Goal: Task Accomplishment & Management: Manage account settings

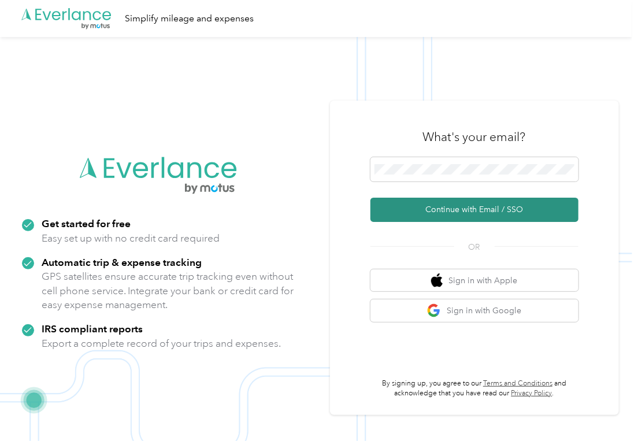
click at [472, 206] on button "Continue with Email / SSO" at bounding box center [475, 210] width 208 height 24
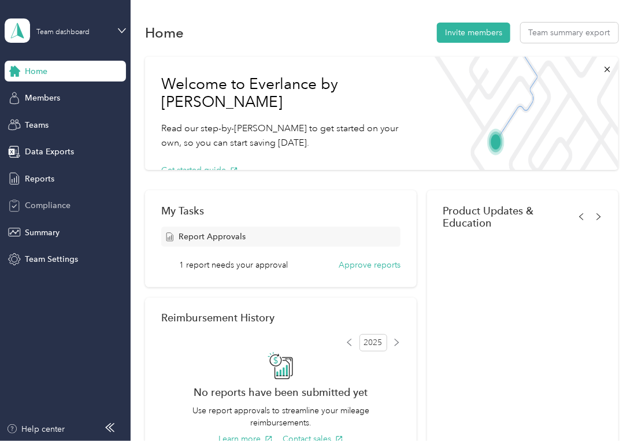
click at [36, 201] on span "Compliance" at bounding box center [48, 206] width 46 height 12
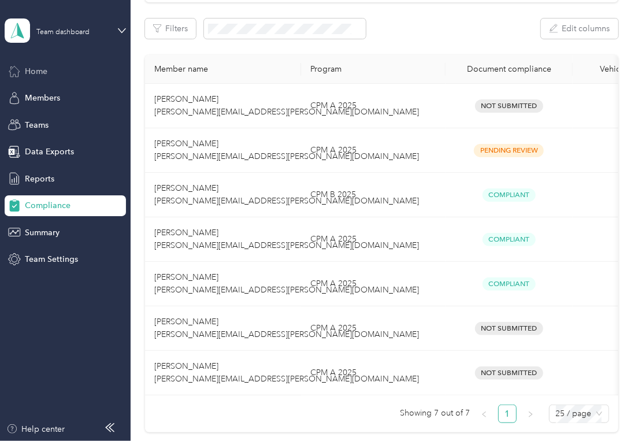
click at [40, 73] on span "Home" at bounding box center [36, 71] width 23 height 12
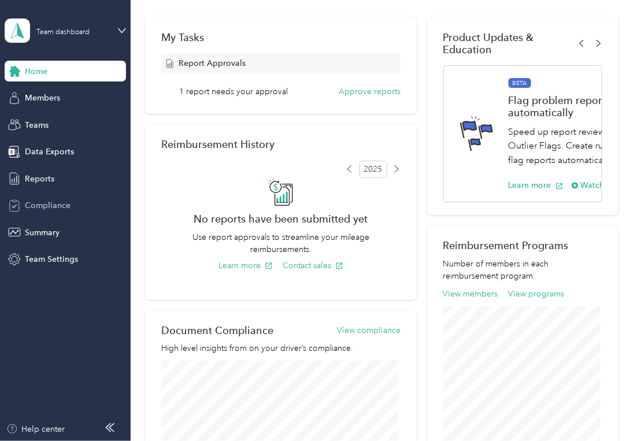
click at [49, 200] on span "Compliance" at bounding box center [48, 206] width 46 height 12
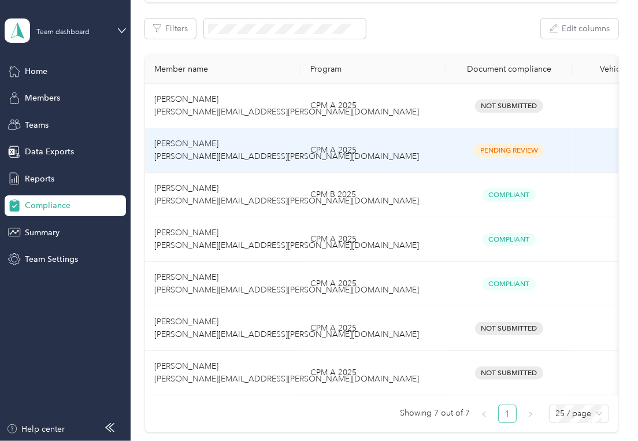
click at [191, 142] on span "[PERSON_NAME] [PERSON_NAME][EMAIL_ADDRESS][PERSON_NAME][DOMAIN_NAME]" at bounding box center [286, 150] width 265 height 23
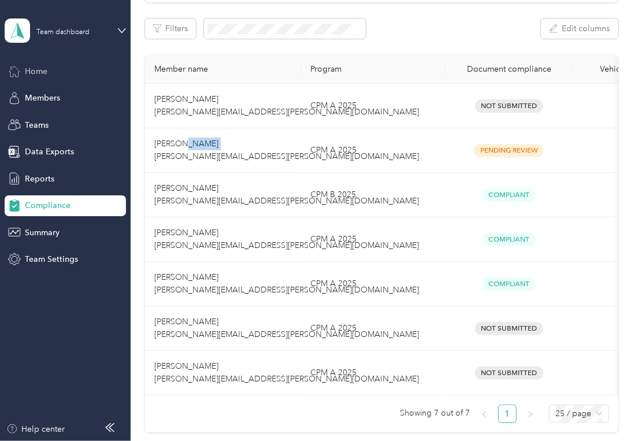
click at [33, 71] on span "Home" at bounding box center [36, 71] width 23 height 12
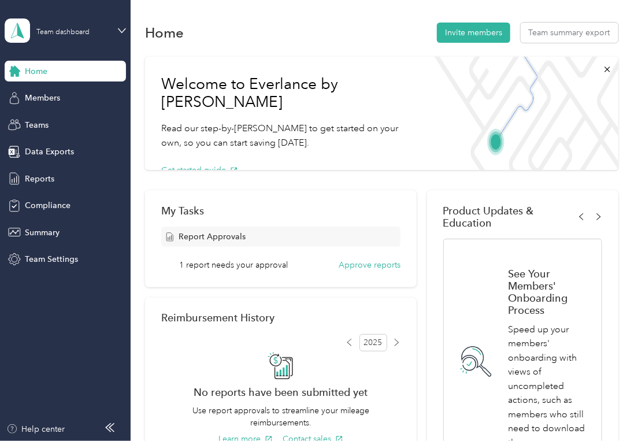
click at [264, 268] on span "1 report needs your approval" at bounding box center [233, 265] width 109 height 12
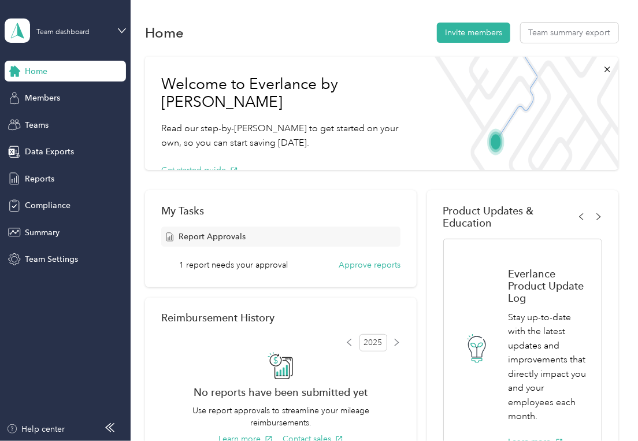
click at [232, 234] on span "Report Approvals" at bounding box center [212, 237] width 67 height 12
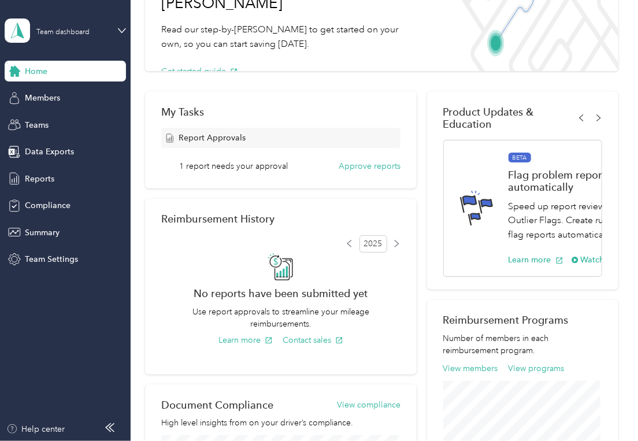
scroll to position [63, 0]
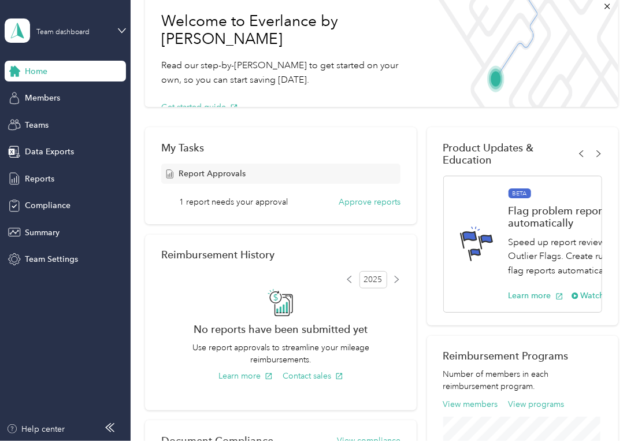
click at [210, 169] on span "Report Approvals" at bounding box center [212, 174] width 67 height 12
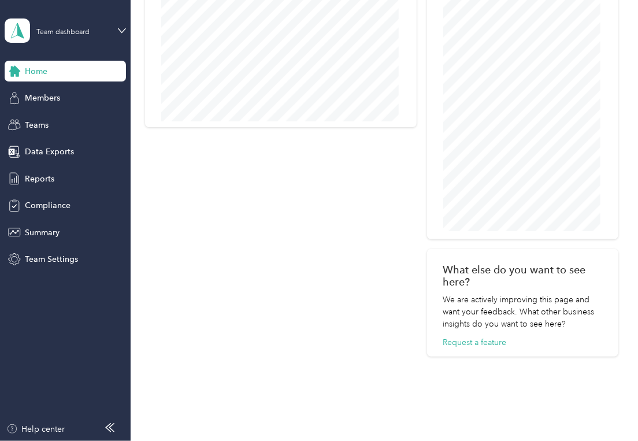
scroll to position [609, 0]
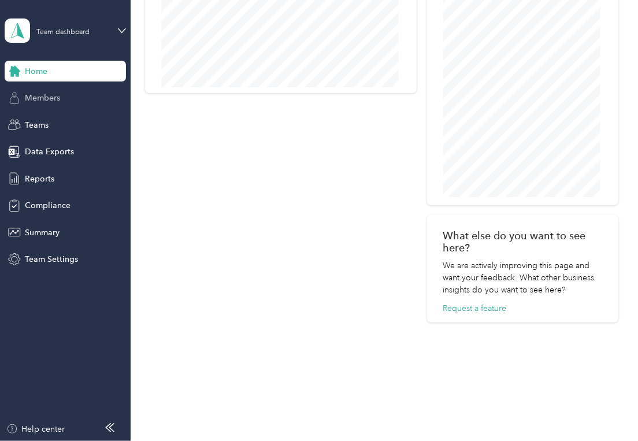
click at [48, 104] on span "Members" at bounding box center [42, 98] width 35 height 12
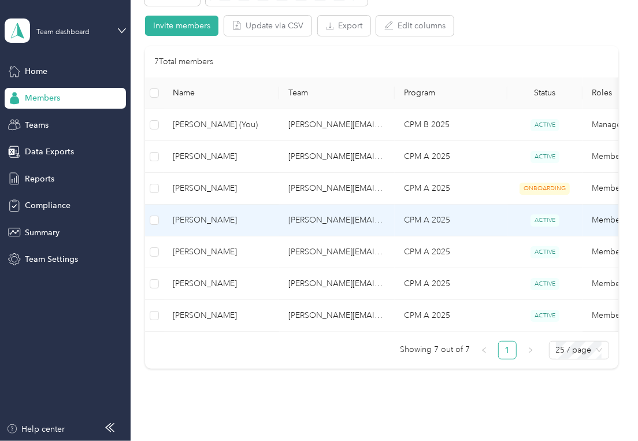
scroll to position [116, 0]
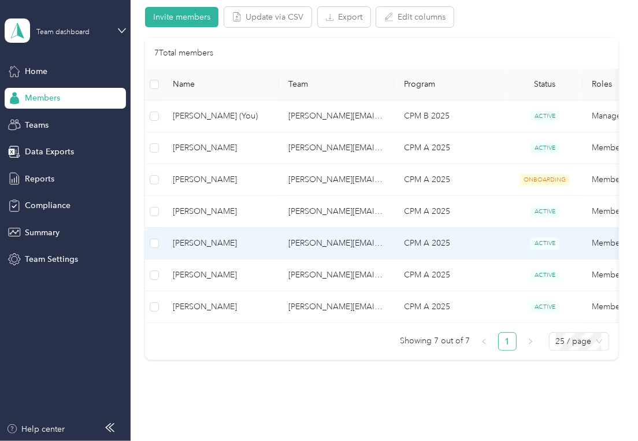
click at [209, 246] on span "[PERSON_NAME]" at bounding box center [221, 243] width 97 height 13
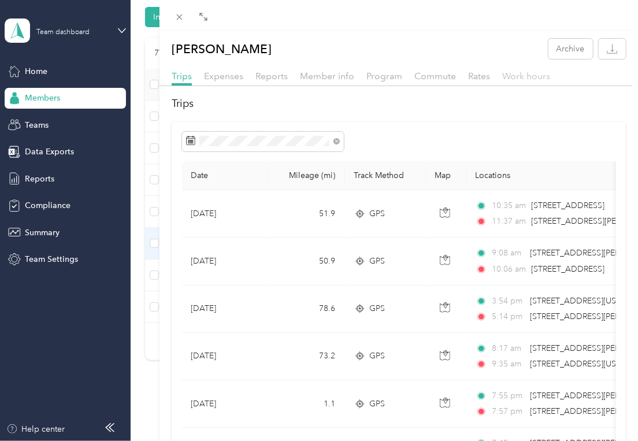
click at [514, 75] on span "Work hours" at bounding box center [527, 76] width 48 height 11
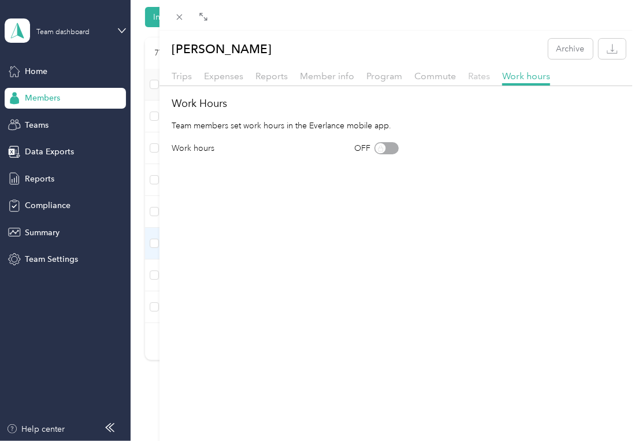
click at [479, 73] on span "Rates" at bounding box center [479, 76] width 22 height 11
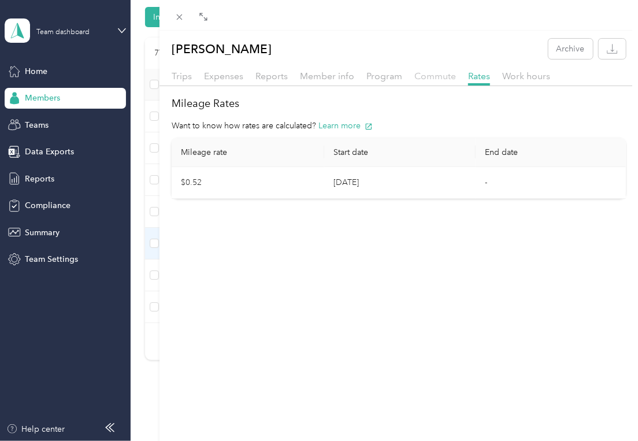
click at [434, 75] on span "Commute" at bounding box center [436, 76] width 42 height 11
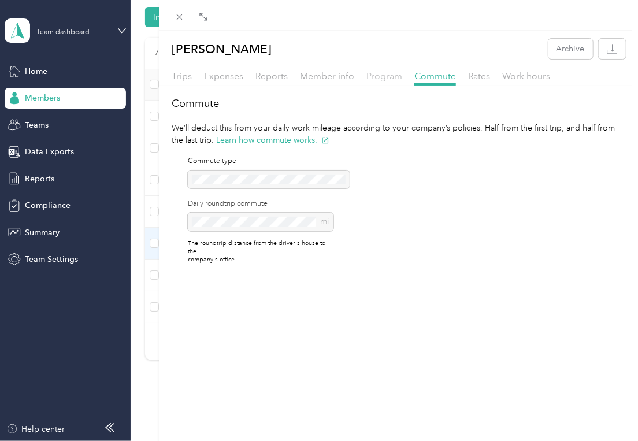
click at [387, 77] on span "Program" at bounding box center [385, 76] width 36 height 11
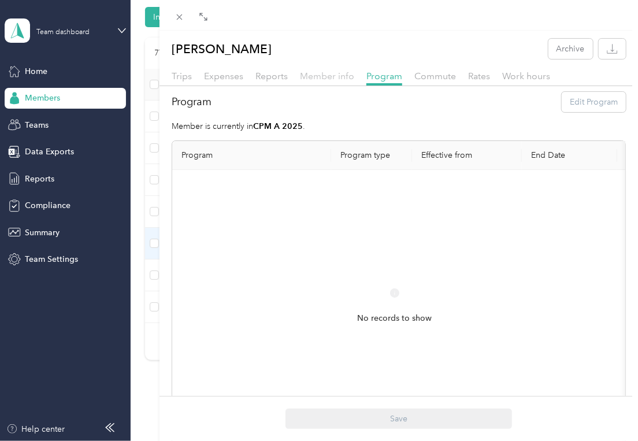
click at [330, 76] on span "Member info" at bounding box center [327, 76] width 54 height 11
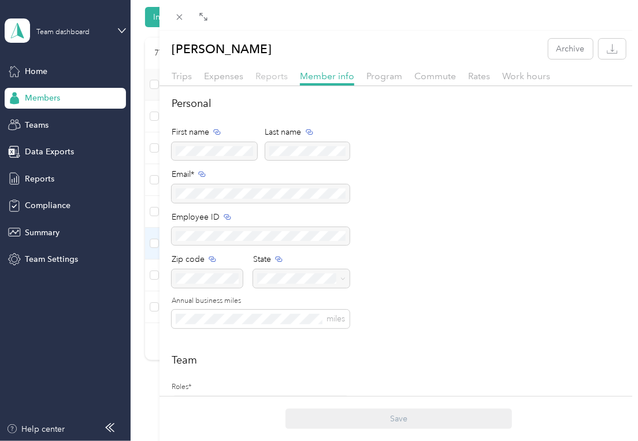
click at [267, 80] on span "Reports" at bounding box center [272, 76] width 32 height 11
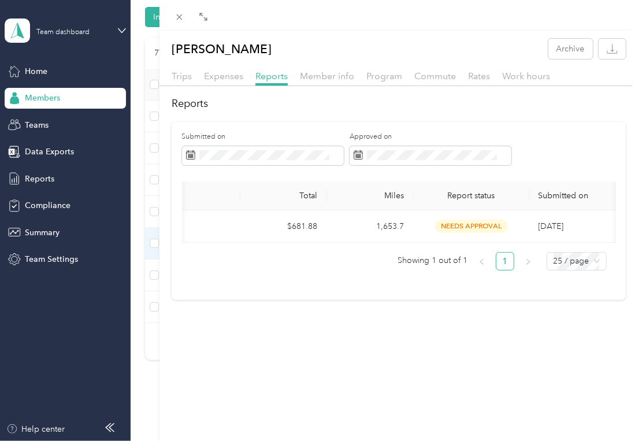
scroll to position [0, 77]
click at [483, 49] on div "[PERSON_NAME] Archive" at bounding box center [399, 49] width 479 height 20
click at [183, 74] on span "Trips" at bounding box center [182, 76] width 20 height 11
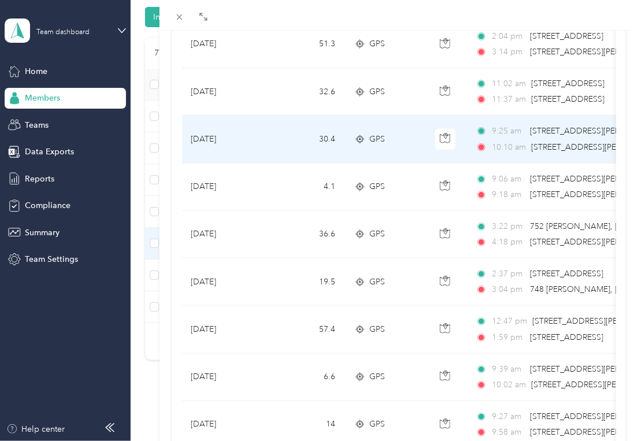
scroll to position [1032, 0]
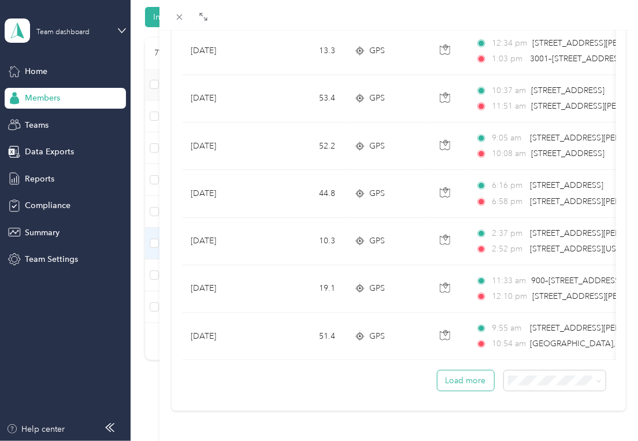
click at [469, 374] on button "Load more" at bounding box center [466, 381] width 57 height 20
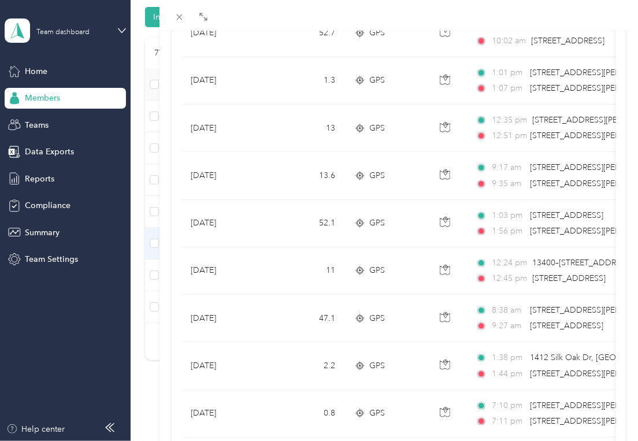
scroll to position [1611, 0]
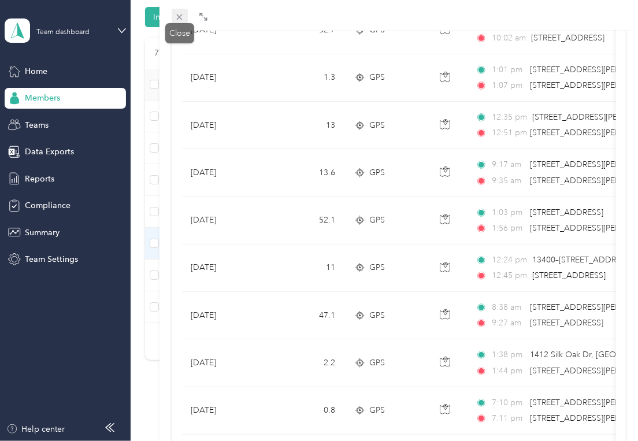
click at [181, 16] on icon at bounding box center [180, 17] width 10 height 10
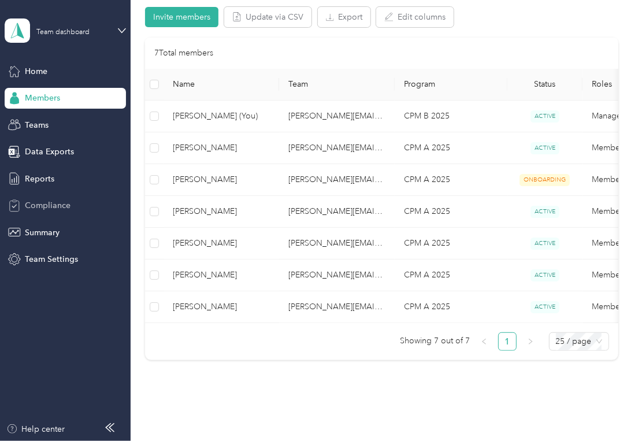
click at [49, 208] on span "Compliance" at bounding box center [48, 206] width 46 height 12
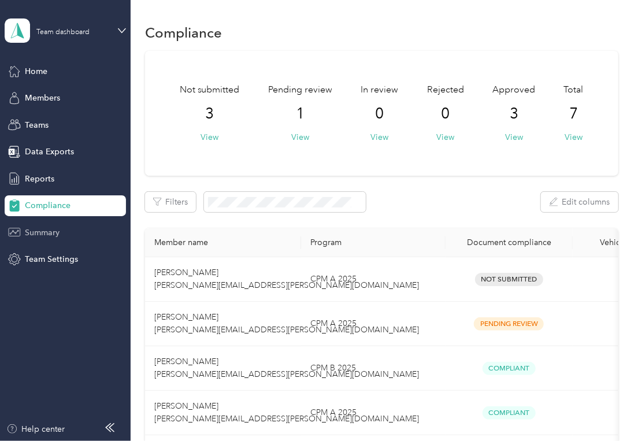
click at [48, 231] on span "Summary" at bounding box center [42, 233] width 35 height 12
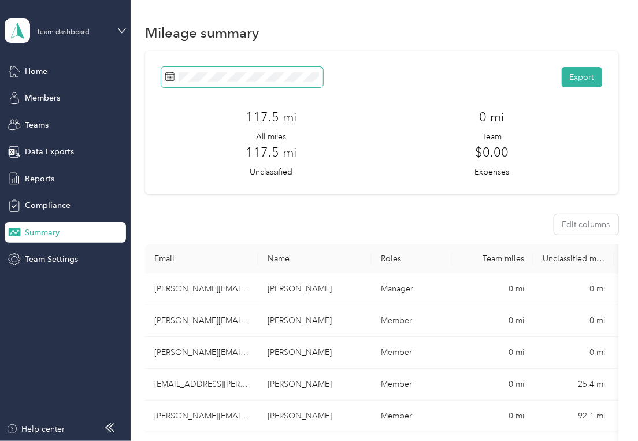
click at [290, 83] on span at bounding box center [242, 77] width 162 height 20
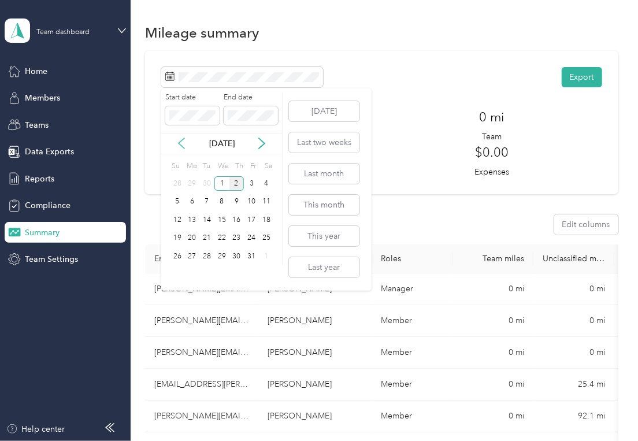
click at [183, 140] on icon at bounding box center [182, 143] width 6 height 10
click at [189, 183] on div "1" at bounding box center [192, 183] width 15 height 14
click at [205, 257] on div "30" at bounding box center [207, 256] width 15 height 14
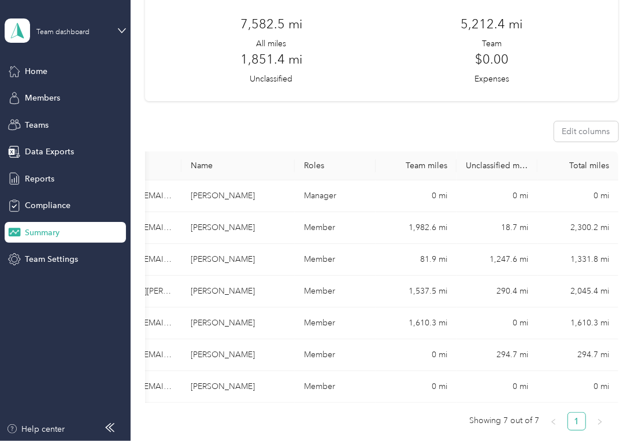
click at [362, 50] on div "1,851.4 mi Unclassified" at bounding box center [271, 67] width 220 height 35
